Goal: Transaction & Acquisition: Purchase product/service

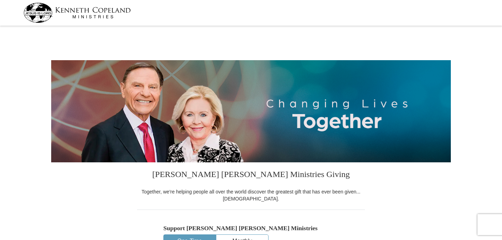
select select "FL"
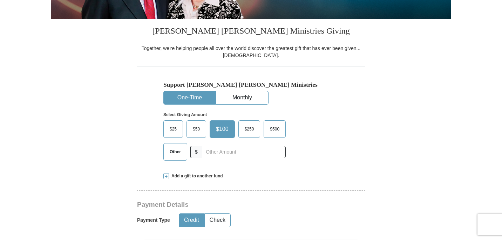
scroll to position [154, 0]
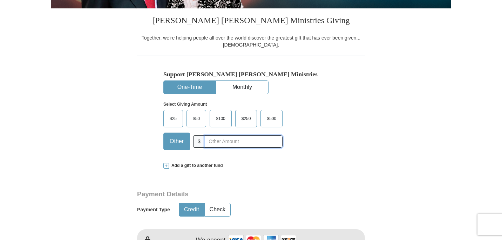
click at [213, 142] on input "text" at bounding box center [244, 142] width 78 height 12
type input "271.25"
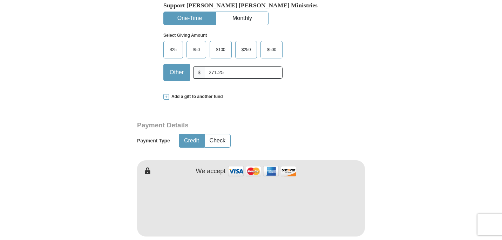
scroll to position [224, 0]
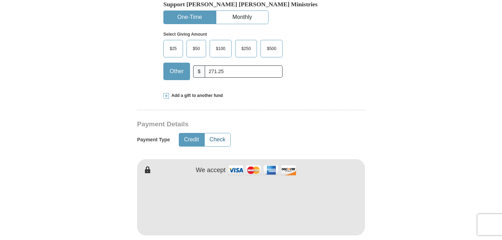
click at [221, 140] on button "Check" at bounding box center [218, 139] width 26 height 13
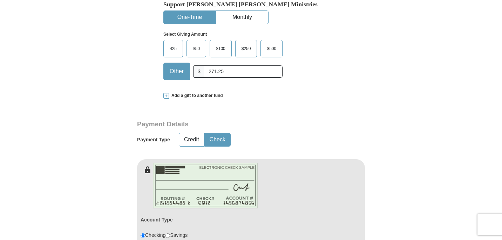
click at [69, 188] on form "[PERSON_NAME] [PERSON_NAME] Ministries Giving Together, we're helping people al…" at bounding box center [250, 227] width 399 height 847
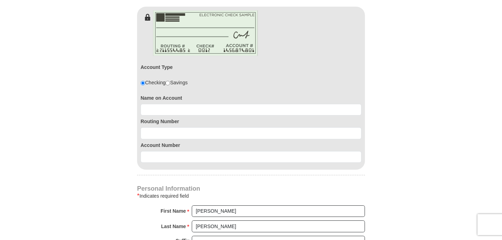
scroll to position [378, 0]
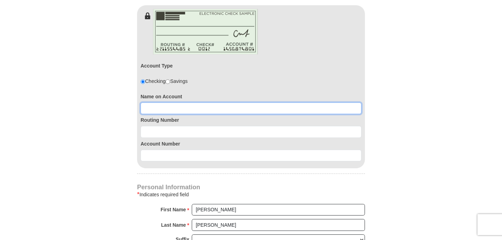
click at [167, 109] on input at bounding box center [250, 109] width 221 height 12
type input "[PERSON_NAME] and [PERSON_NAME]"
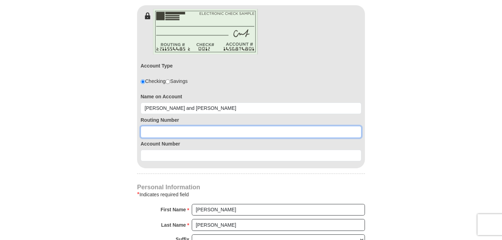
click at [153, 133] on input at bounding box center [250, 132] width 221 height 12
type input "082902757"
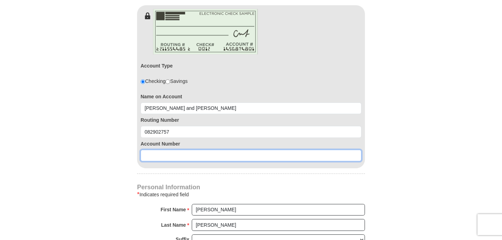
click at [150, 154] on input at bounding box center [250, 156] width 221 height 12
type input "0020190255"
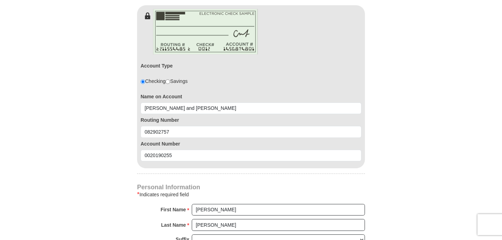
click at [113, 170] on form "[PERSON_NAME] [PERSON_NAME] Ministries Giving Together, we're helping people al…" at bounding box center [250, 73] width 399 height 847
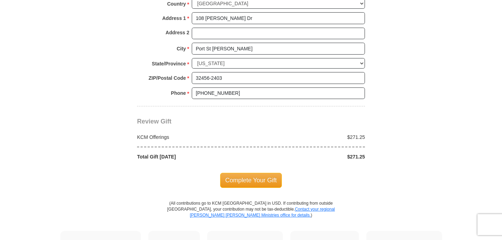
scroll to position [645, 0]
click at [241, 181] on span "Complete Your Gift" at bounding box center [251, 180] width 62 height 15
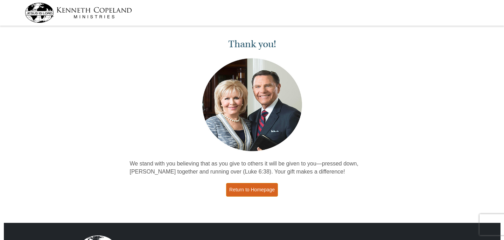
click at [252, 193] on link "Return to Homepage" at bounding box center [252, 190] width 52 height 14
